Goal: Task Accomplishment & Management: Use online tool/utility

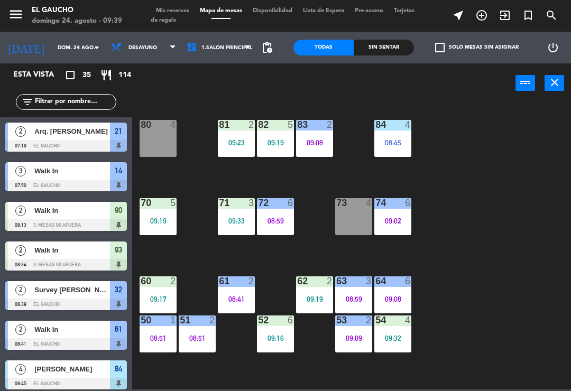
click at [192, 339] on div "08:51" at bounding box center [197, 337] width 37 height 7
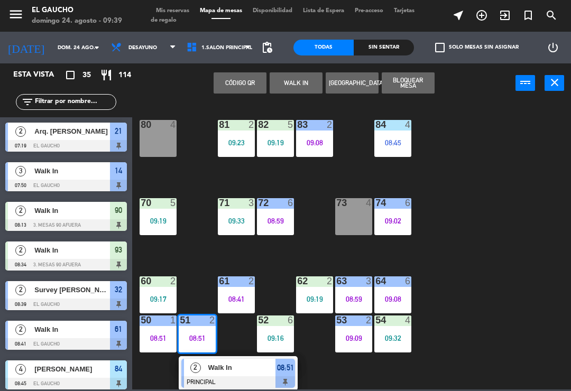
click at [232, 371] on span "Walk In" at bounding box center [242, 367] width 68 height 11
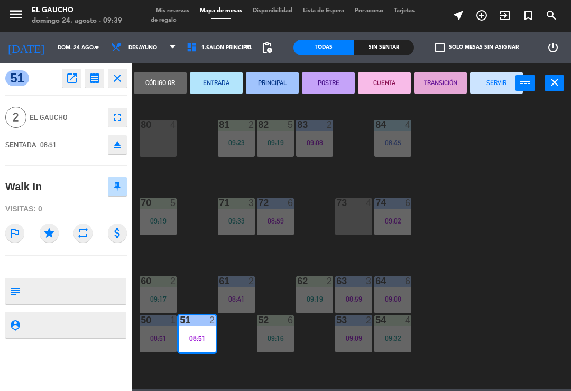
click at [498, 82] on button "SERVIR" at bounding box center [496, 82] width 53 height 21
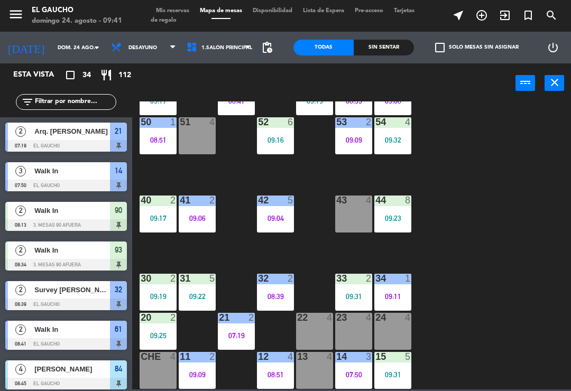
scroll to position [198, 0]
click at [394, 320] on div at bounding box center [392, 318] width 17 height 10
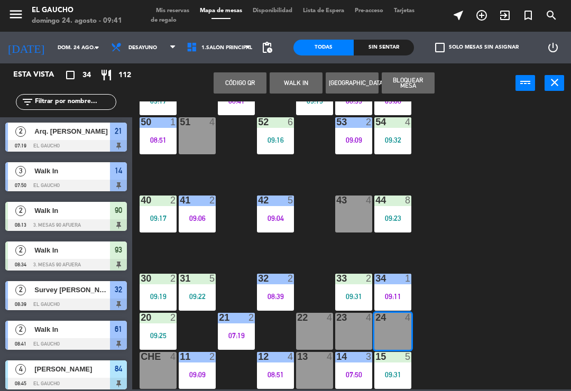
click at [392, 337] on div "24 4" at bounding box center [392, 331] width 37 height 37
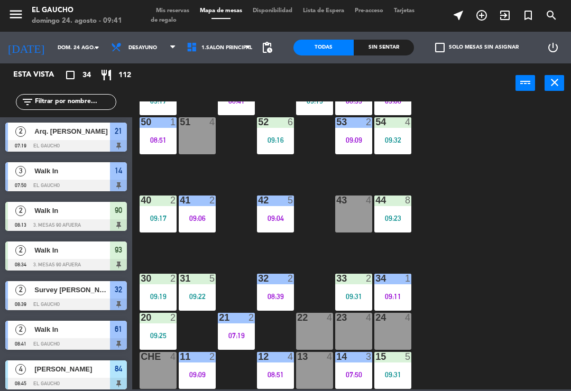
click at [394, 330] on div "24 4" at bounding box center [392, 331] width 37 height 37
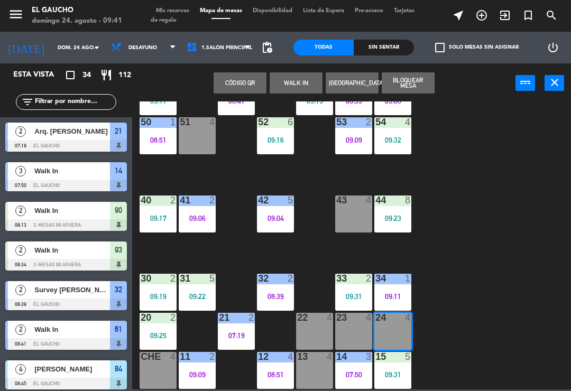
click at [293, 89] on button "WALK IN" at bounding box center [295, 82] width 53 height 21
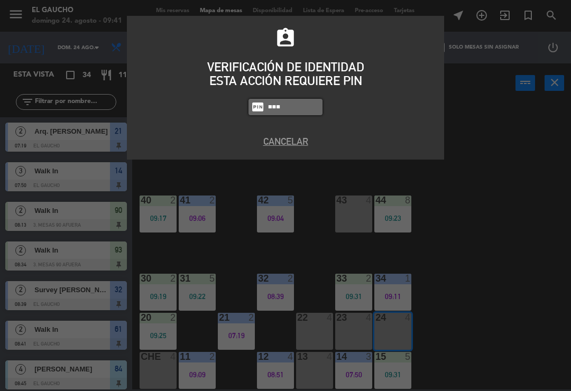
type input "0009"
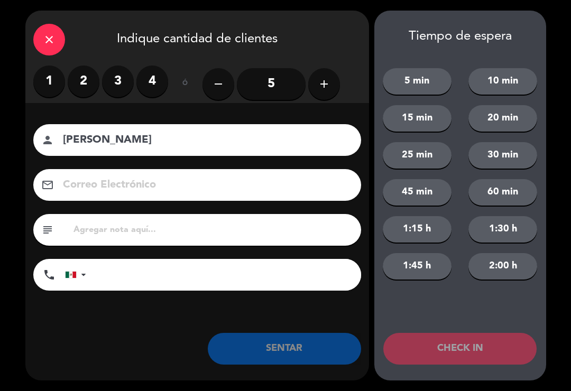
type input "[PERSON_NAME]"
click at [154, 83] on label "4" at bounding box center [152, 82] width 32 height 32
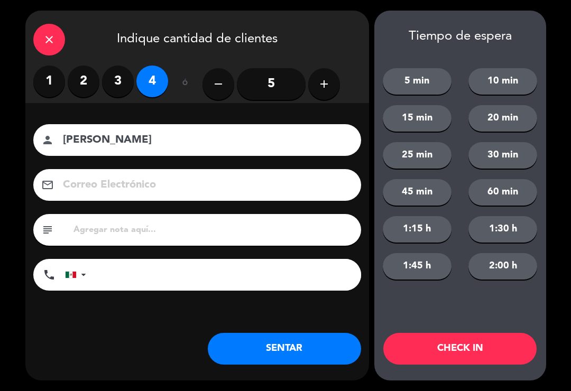
click at [257, 352] on button "SENTAR" at bounding box center [284, 349] width 153 height 32
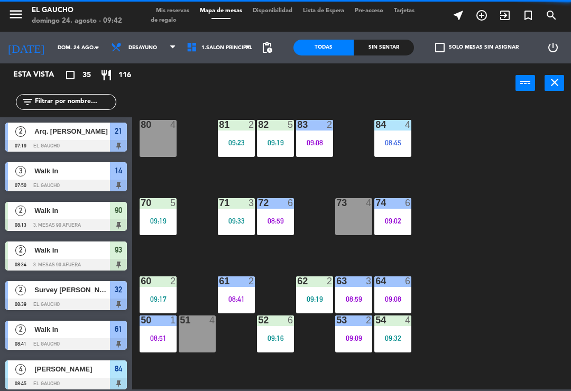
scroll to position [0, 0]
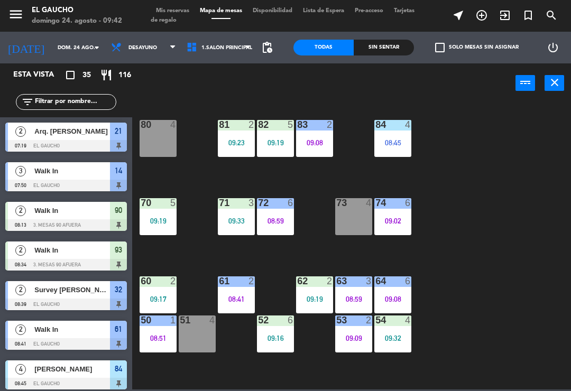
click at [401, 141] on div "08:45" at bounding box center [392, 142] width 37 height 7
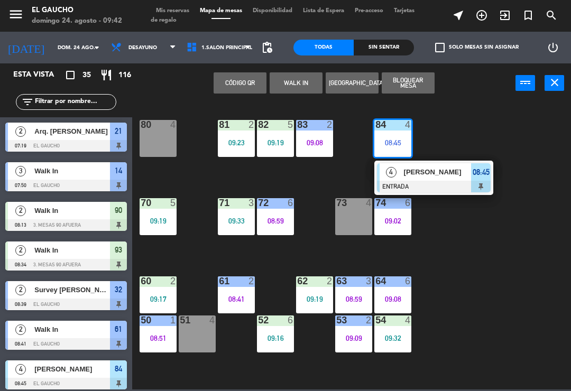
click at [429, 184] on div at bounding box center [434, 187] width 114 height 12
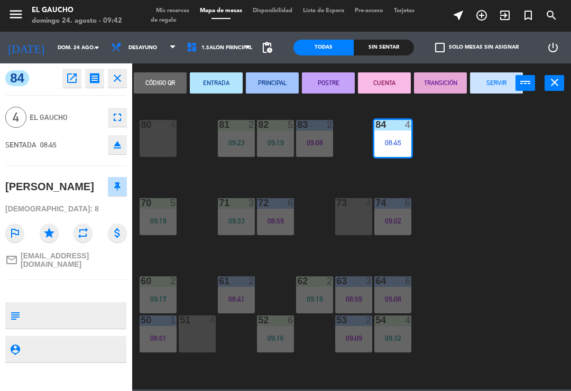
click at [490, 86] on button "SERVIR" at bounding box center [496, 82] width 53 height 21
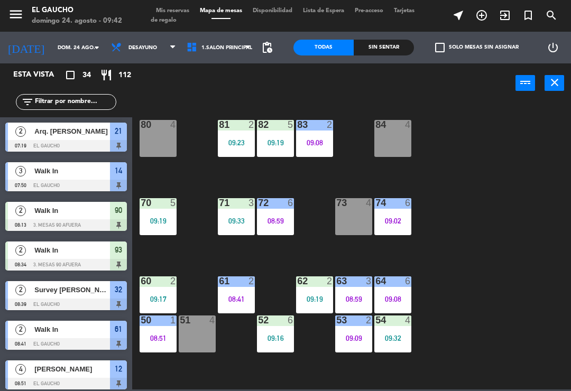
click at [148, 139] on div "80 4" at bounding box center [157, 138] width 37 height 37
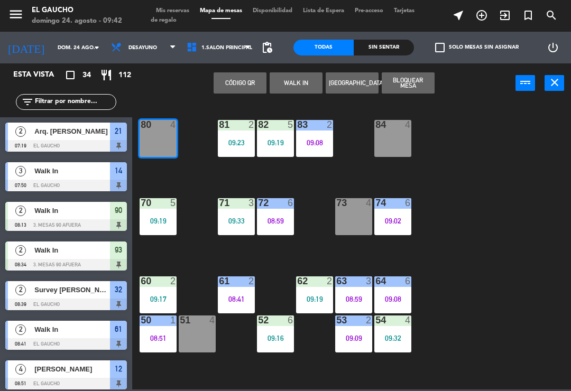
click at [284, 78] on button "WALK IN" at bounding box center [295, 82] width 53 height 21
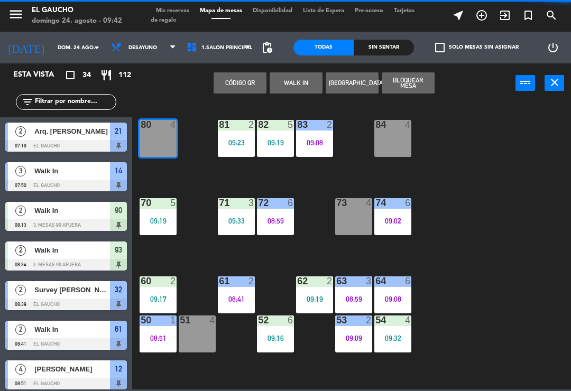
type input "0009"
